Goal: Task Accomplishment & Management: Manage account settings

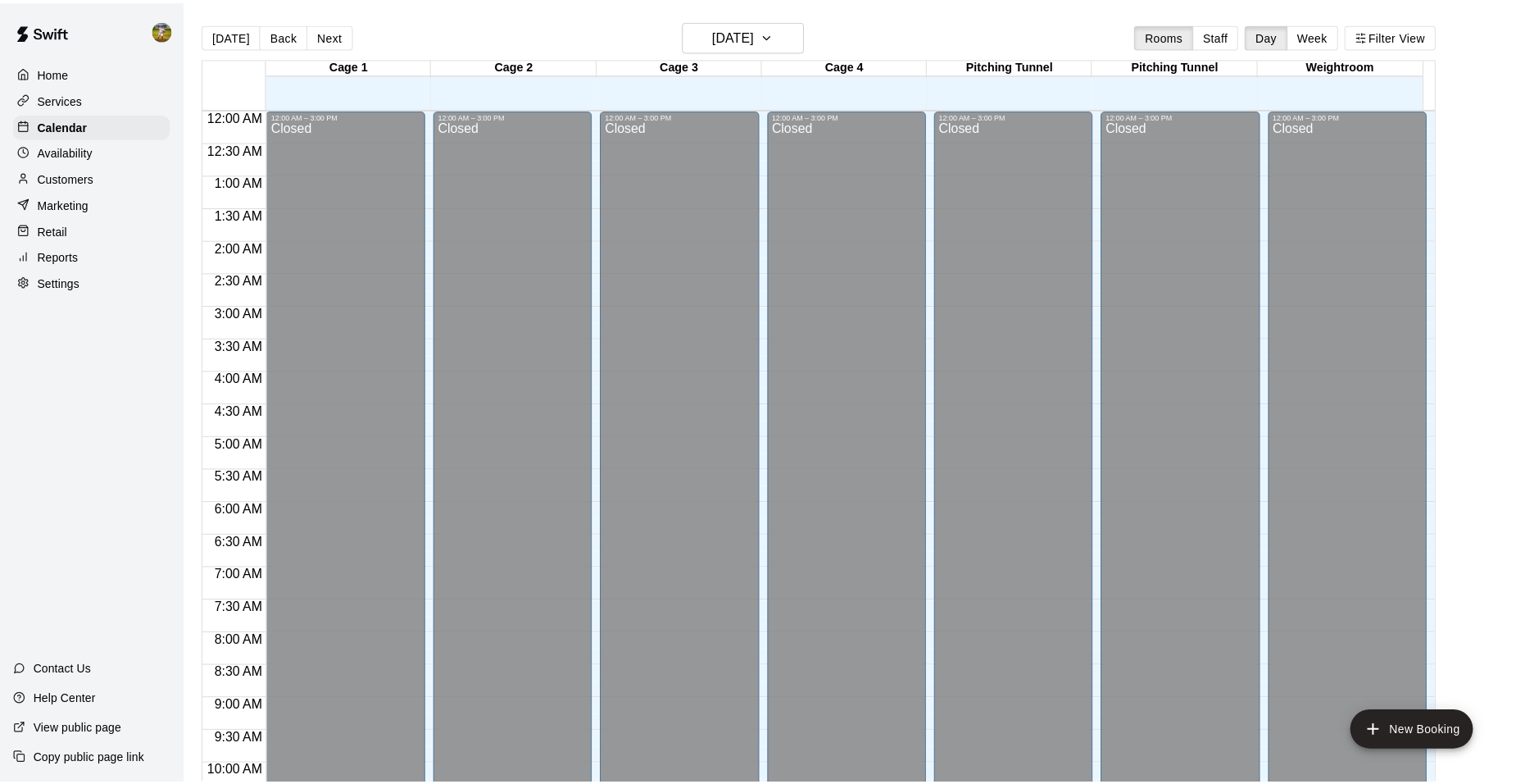
scroll to position [831, 0]
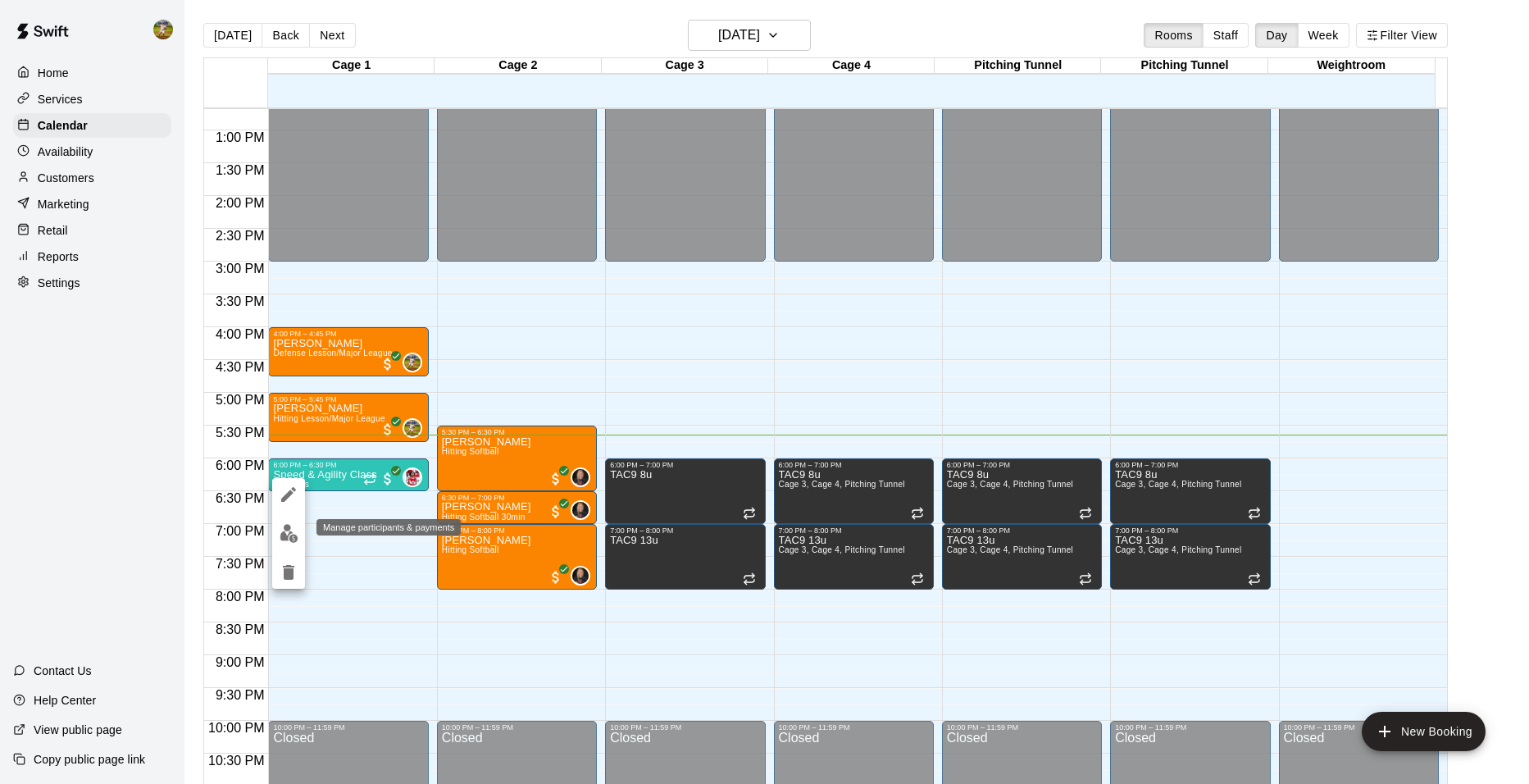
click at [286, 532] on img "edit" at bounding box center [288, 532] width 19 height 19
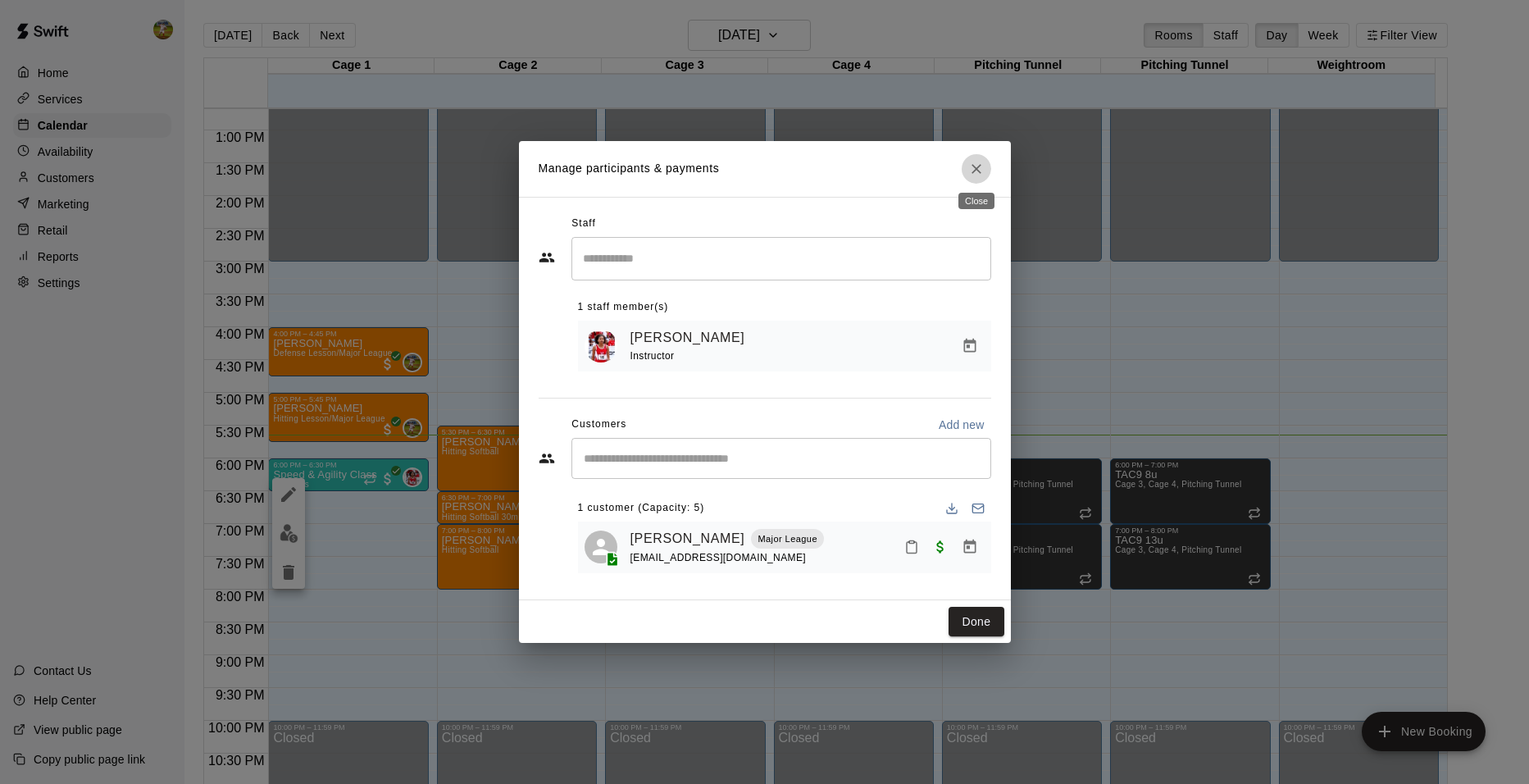
click at [980, 170] on icon "Close" at bounding box center [977, 169] width 10 height 10
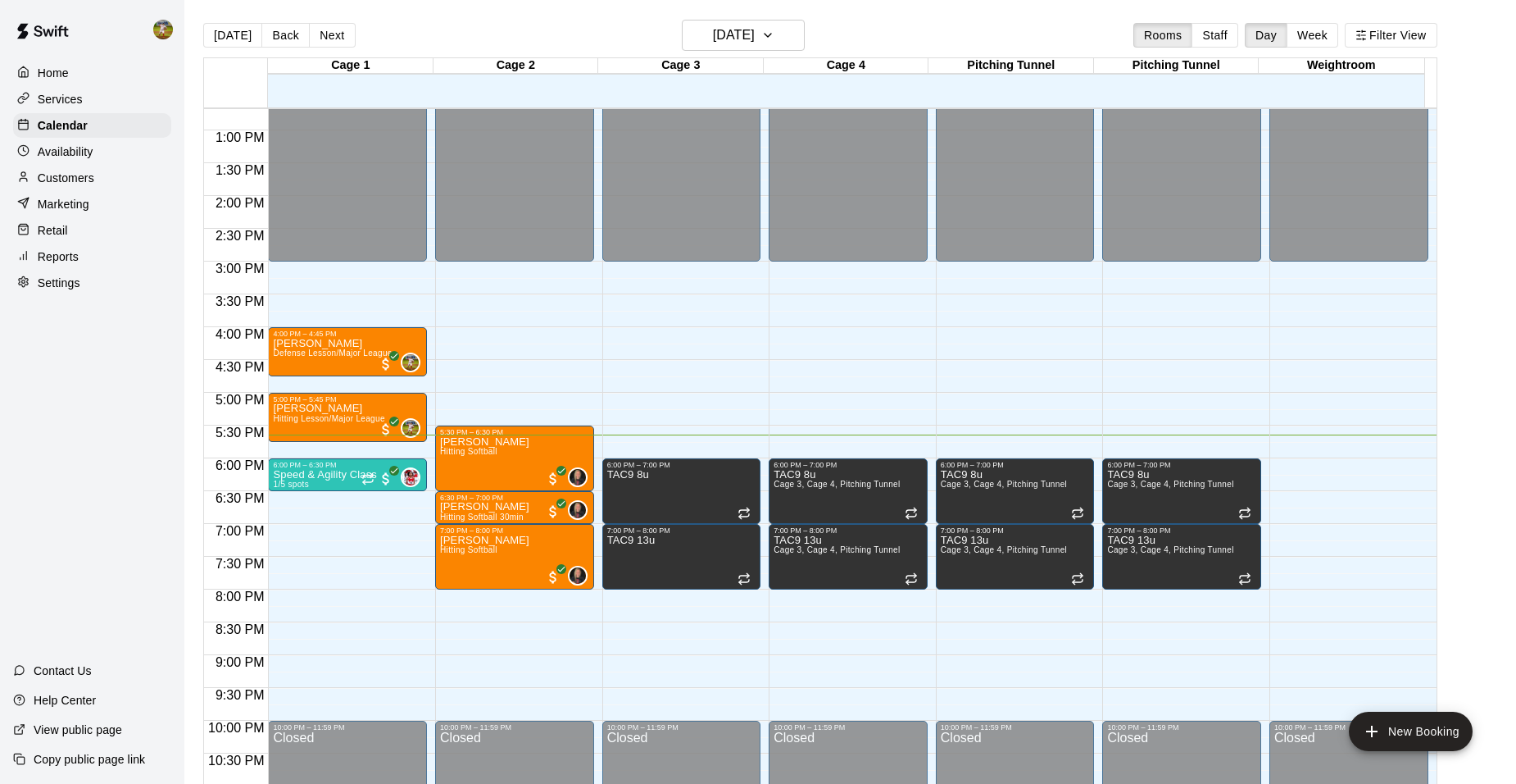
click at [83, 452] on div "Home Services Calendar Availability Customers Marketing Retail Reports Settings…" at bounding box center [92, 392] width 185 height 784
click at [51, 178] on p "Customers" at bounding box center [66, 178] width 57 height 17
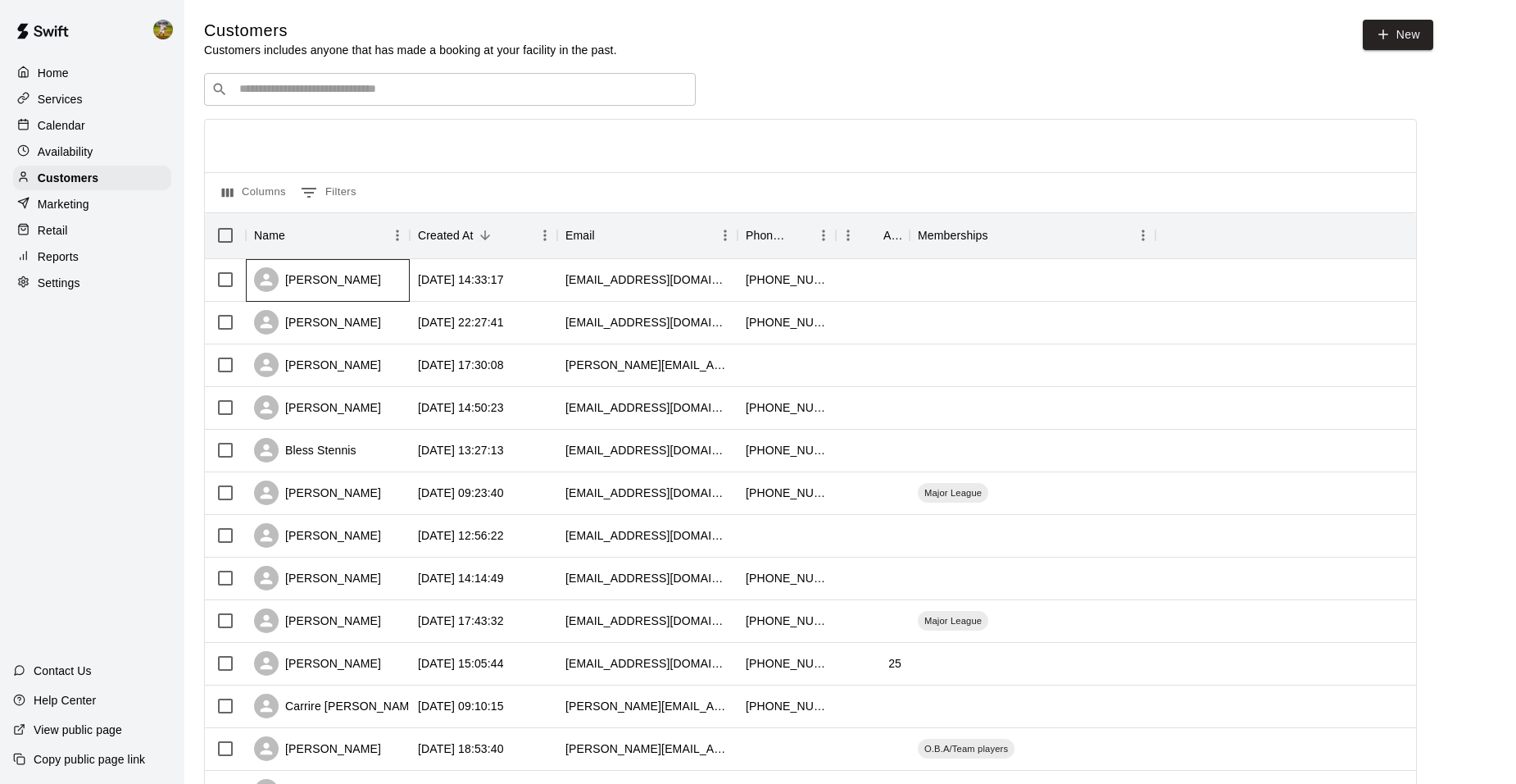
click at [368, 274] on div "[PERSON_NAME]" at bounding box center [327, 280] width 164 height 42
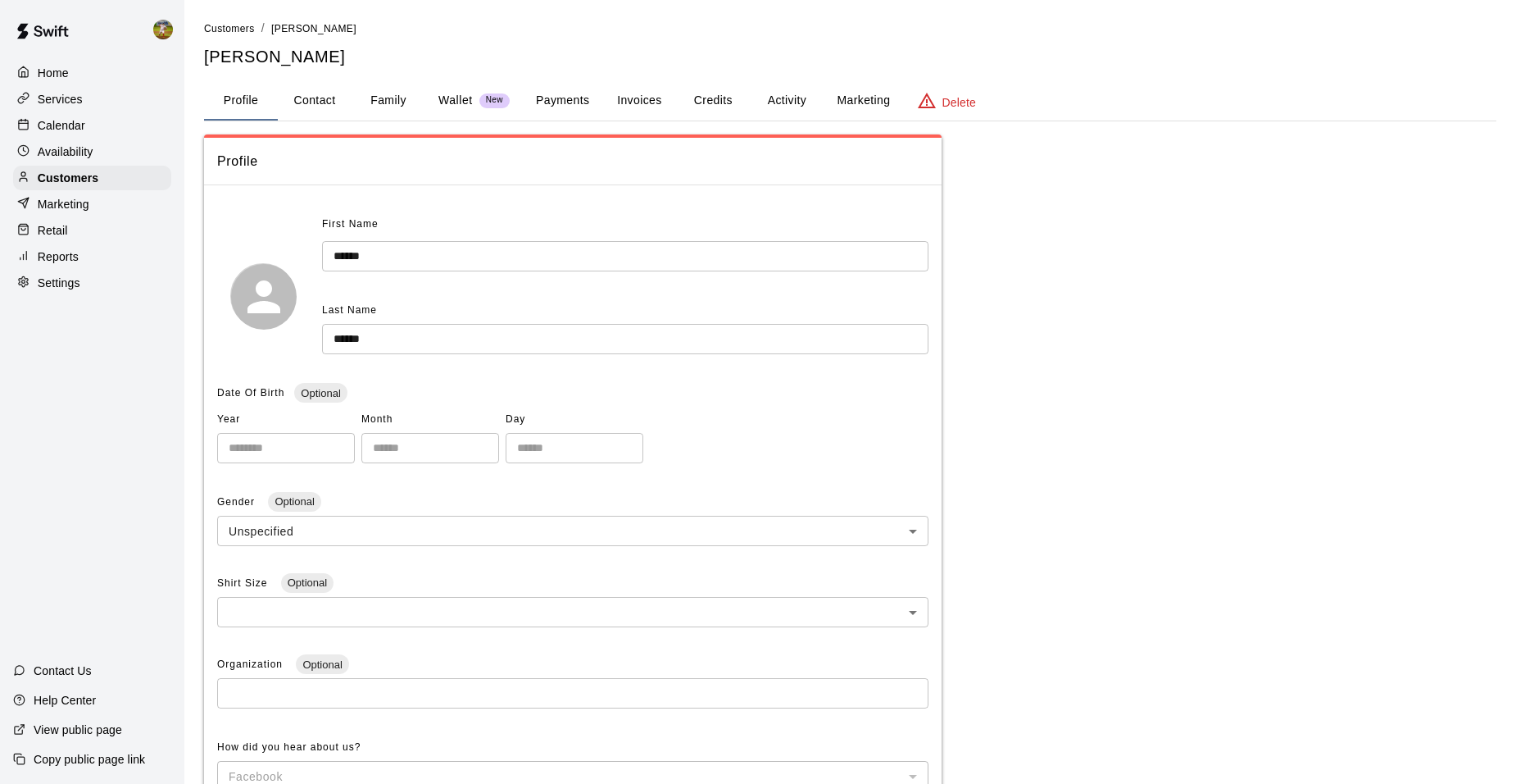
click at [390, 102] on button "Family" at bounding box center [388, 101] width 74 height 39
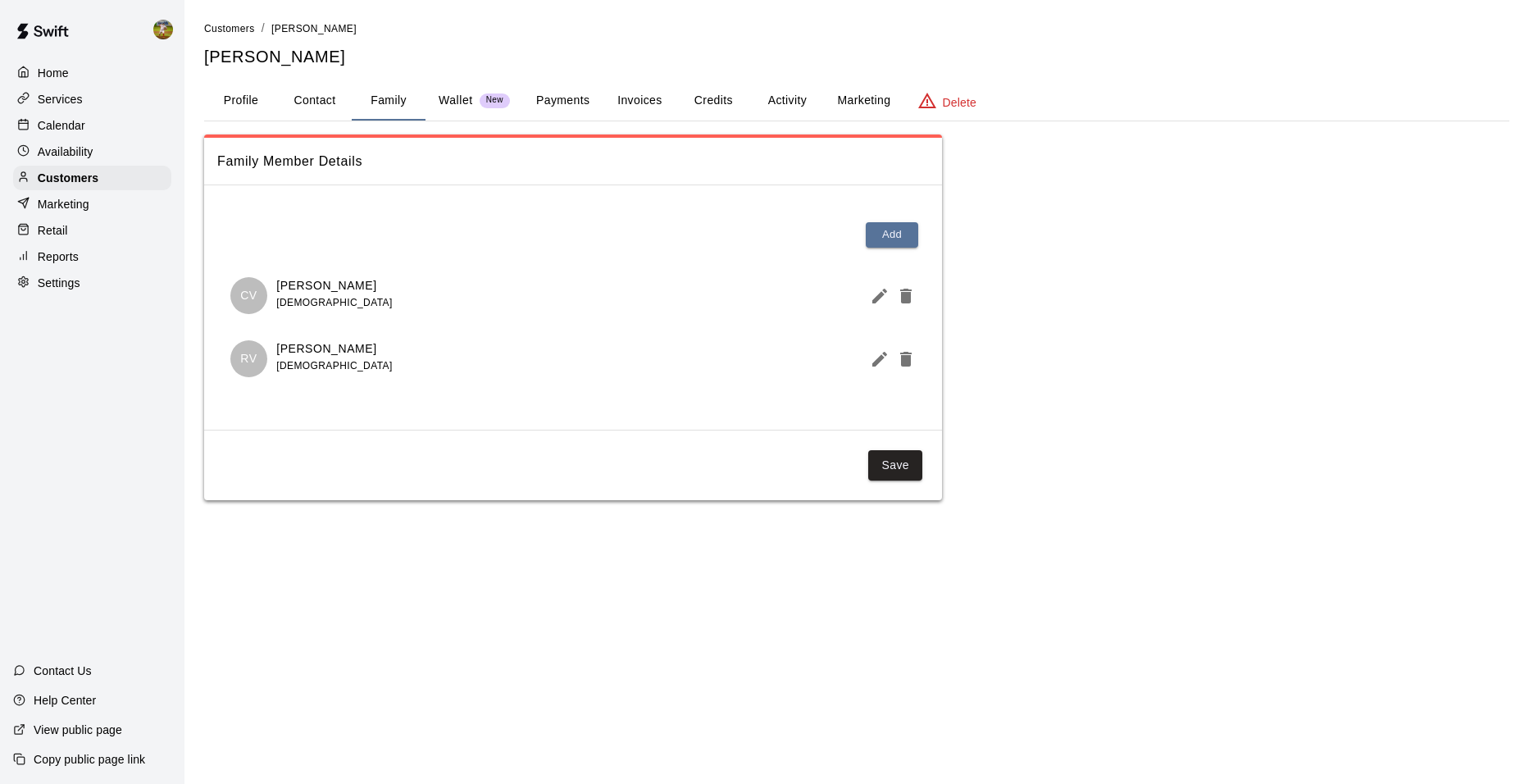
click at [314, 103] on button "Contact" at bounding box center [314, 101] width 74 height 39
select select "**"
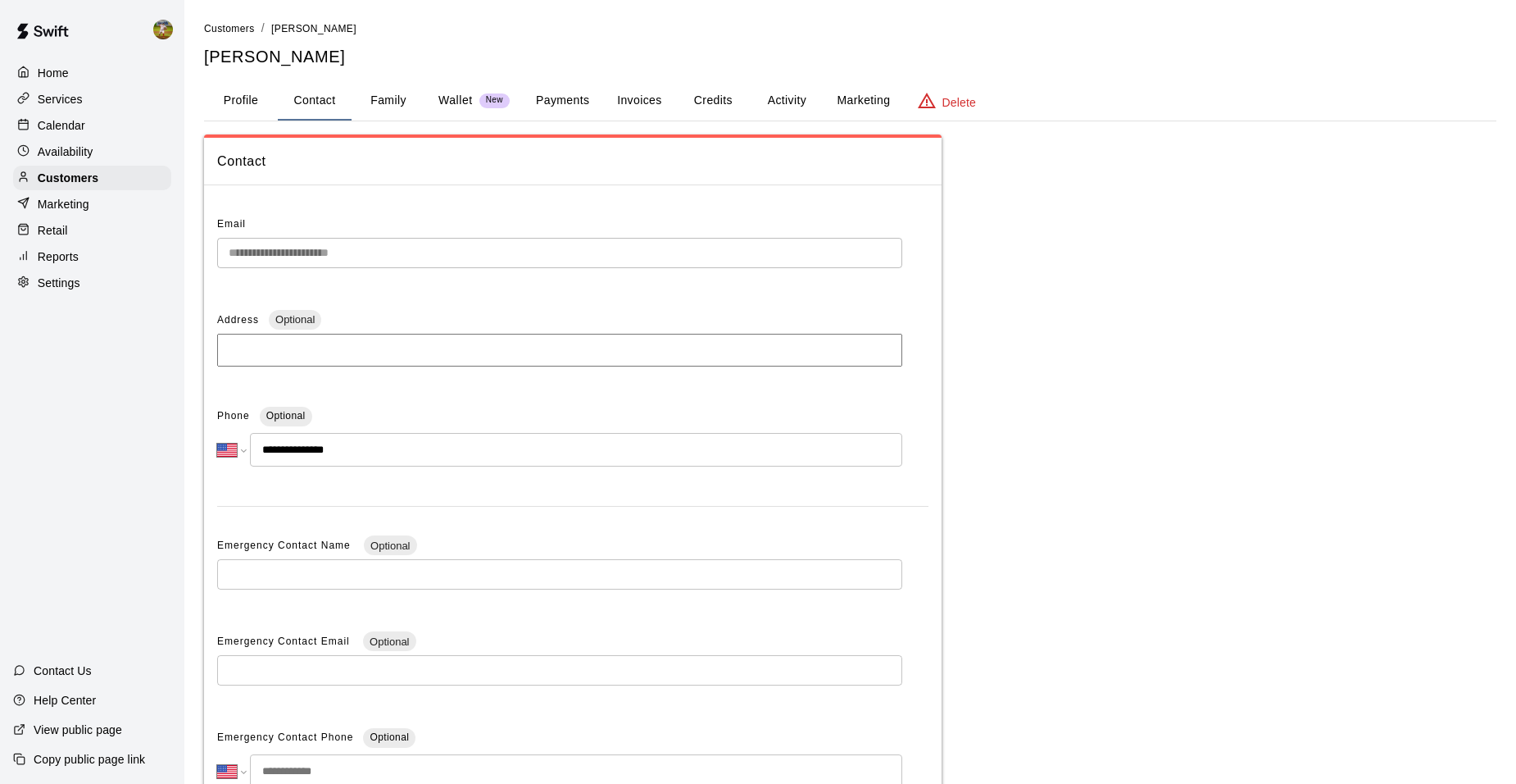
click at [246, 101] on button "Profile" at bounding box center [241, 101] width 74 height 39
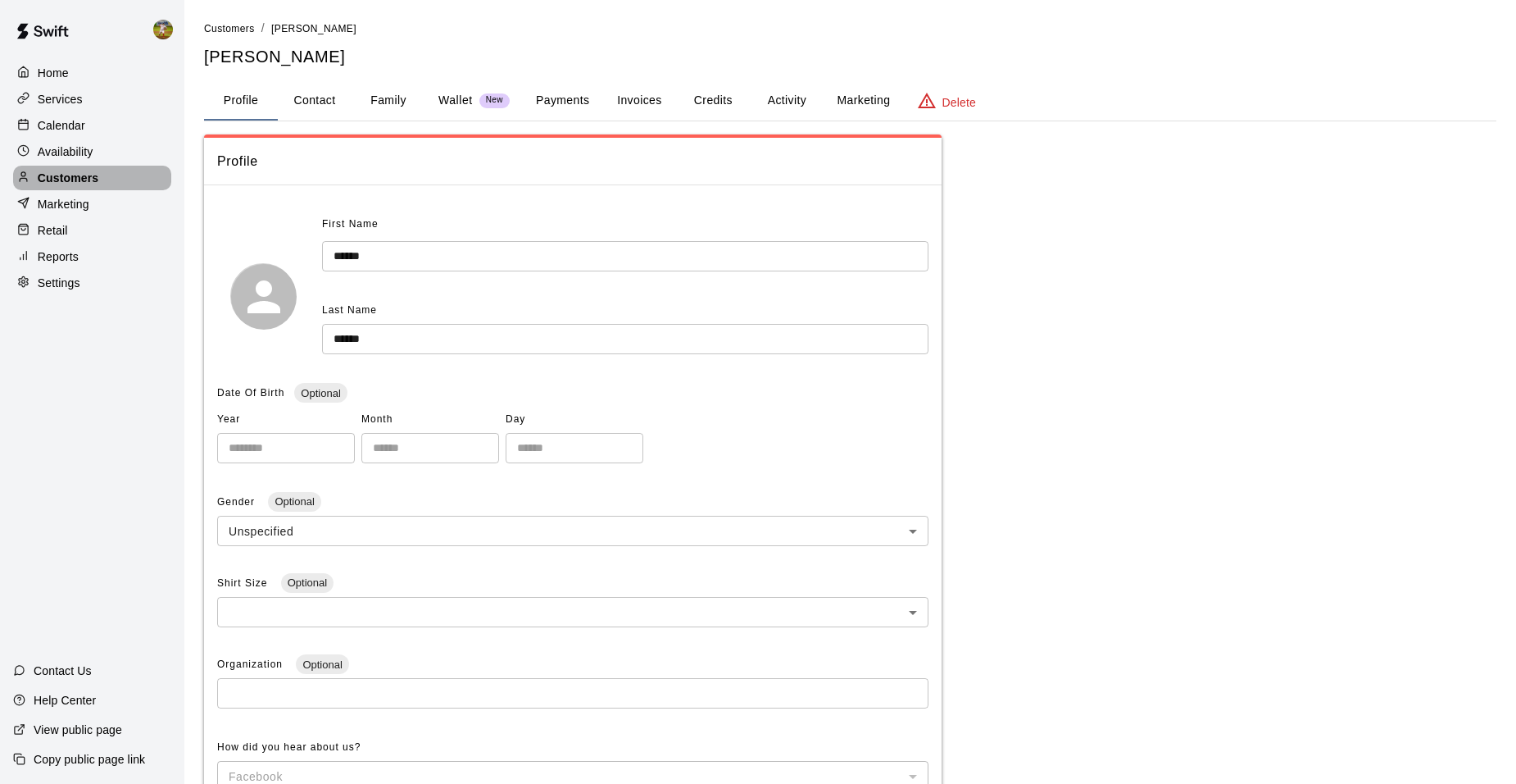
click at [60, 182] on p "Customers" at bounding box center [68, 178] width 61 height 17
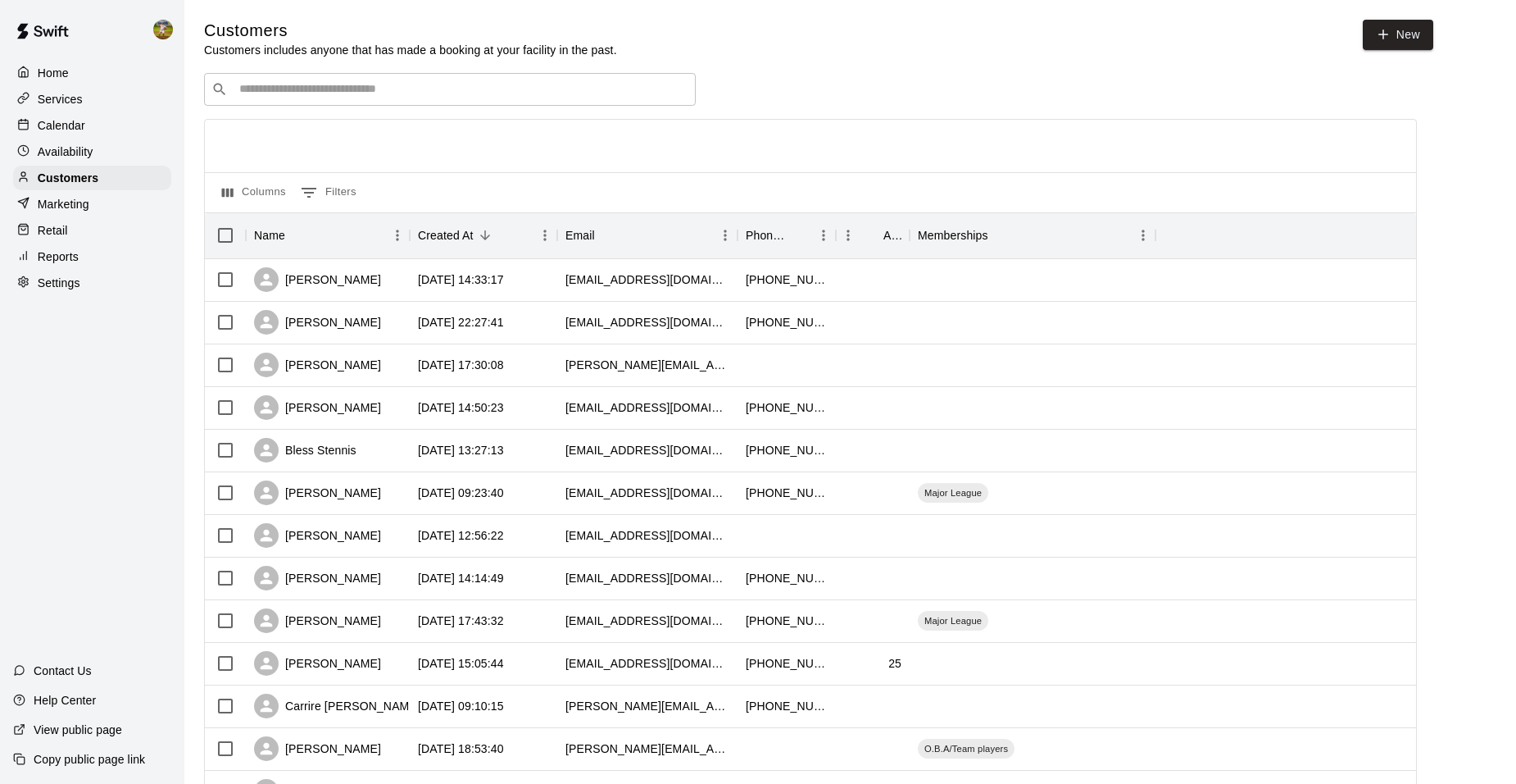
click at [64, 125] on p "Calendar" at bounding box center [61, 125] width 47 height 17
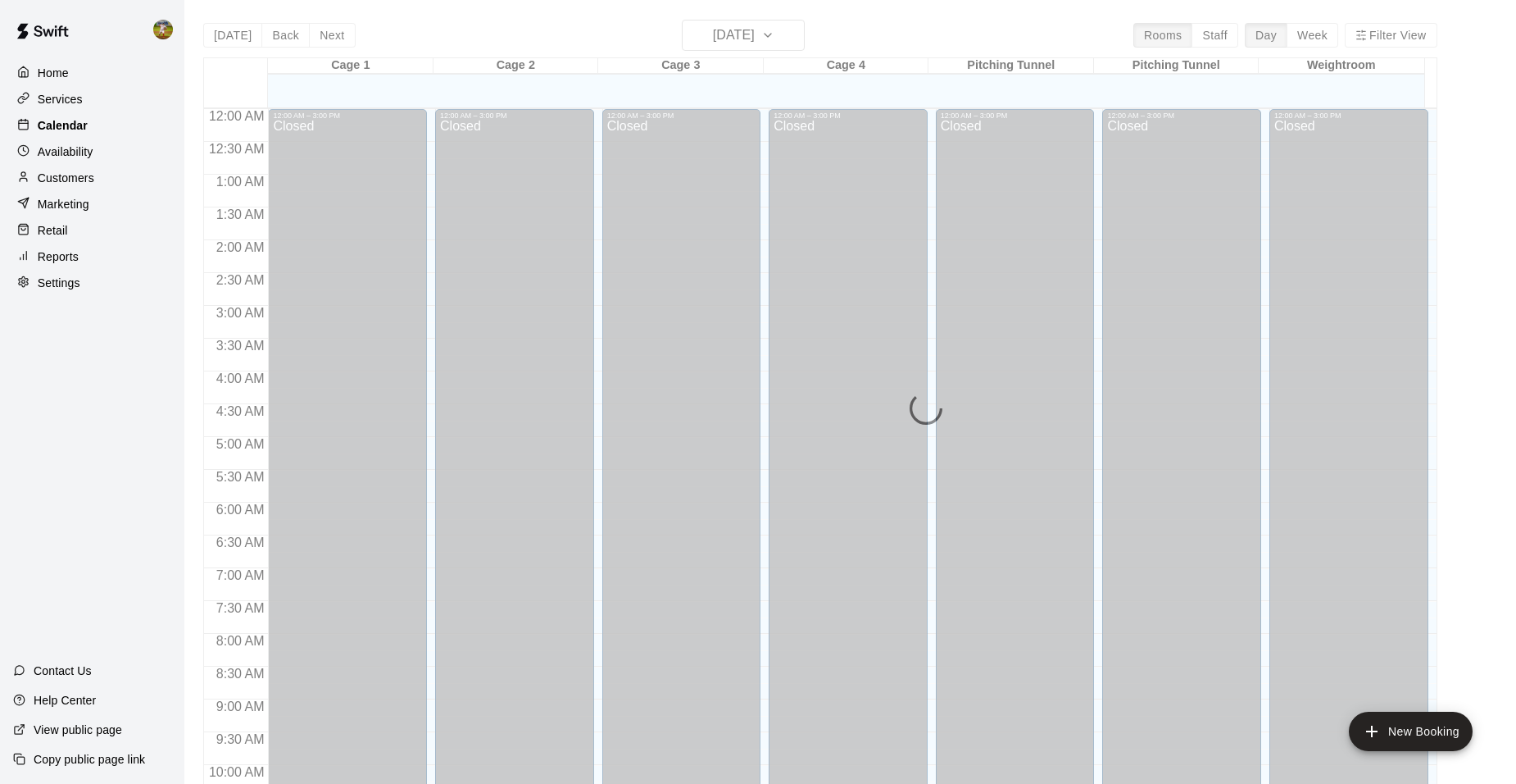
scroll to position [831, 0]
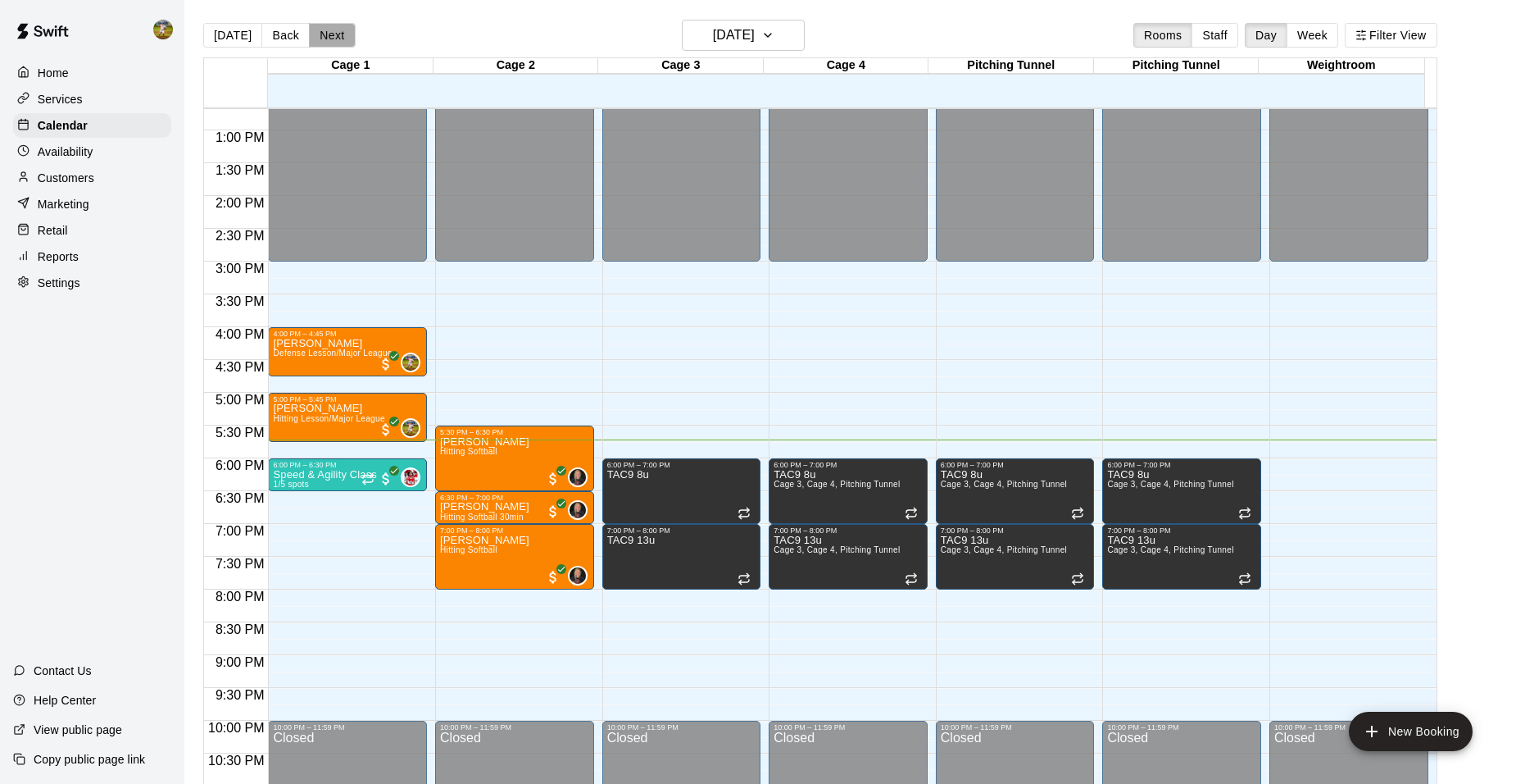
click at [321, 30] on button "Next" at bounding box center [331, 34] width 46 height 25
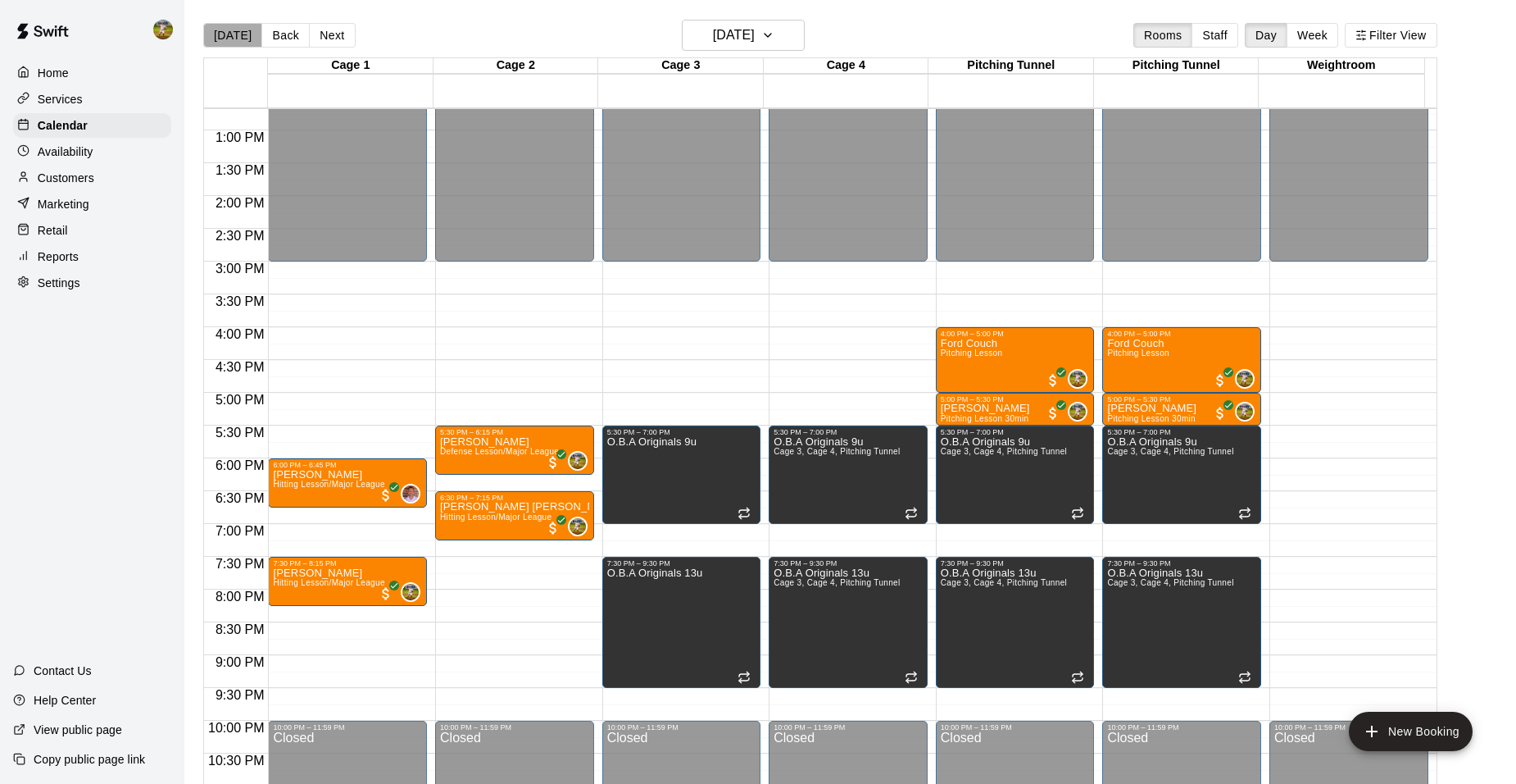
click at [235, 28] on button "[DATE]" at bounding box center [233, 34] width 59 height 25
